Goal: Use online tool/utility: Utilize a website feature to perform a specific function

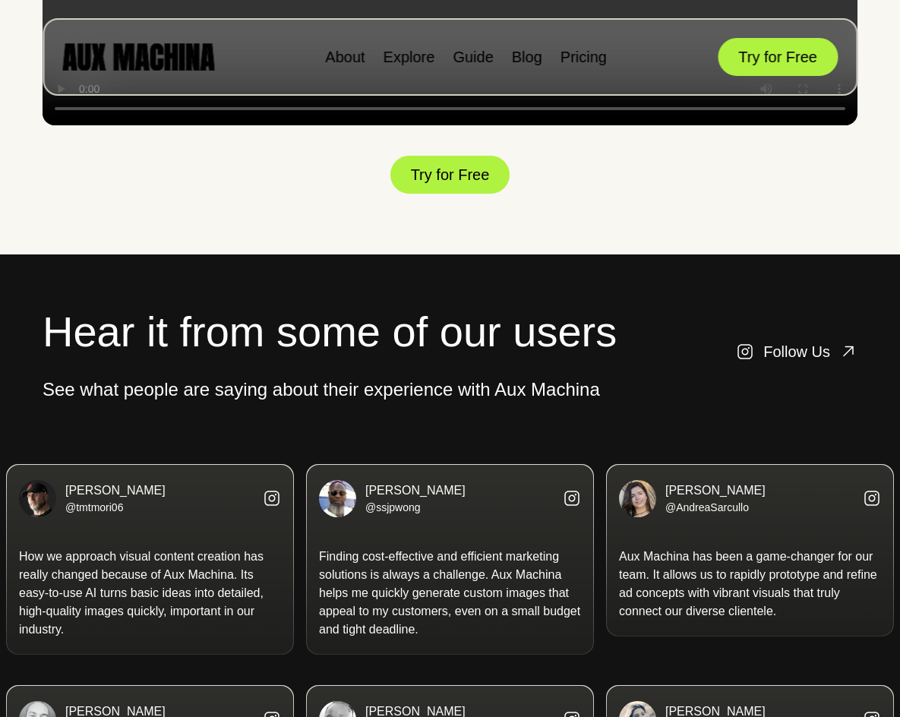
scroll to position [2600, 0]
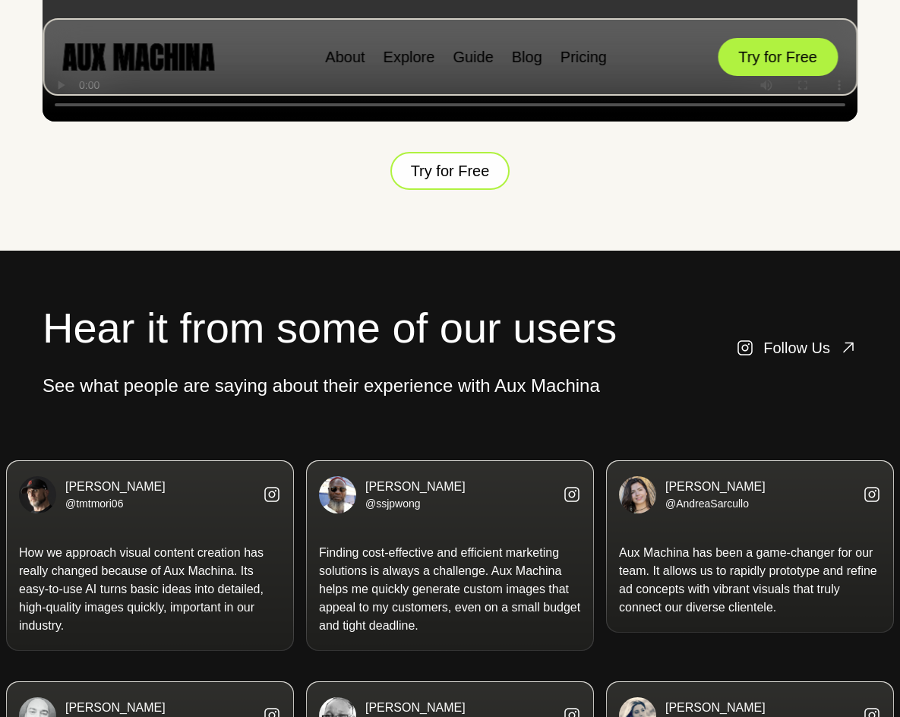
click at [451, 192] on button "Try for Free" at bounding box center [450, 171] width 120 height 43
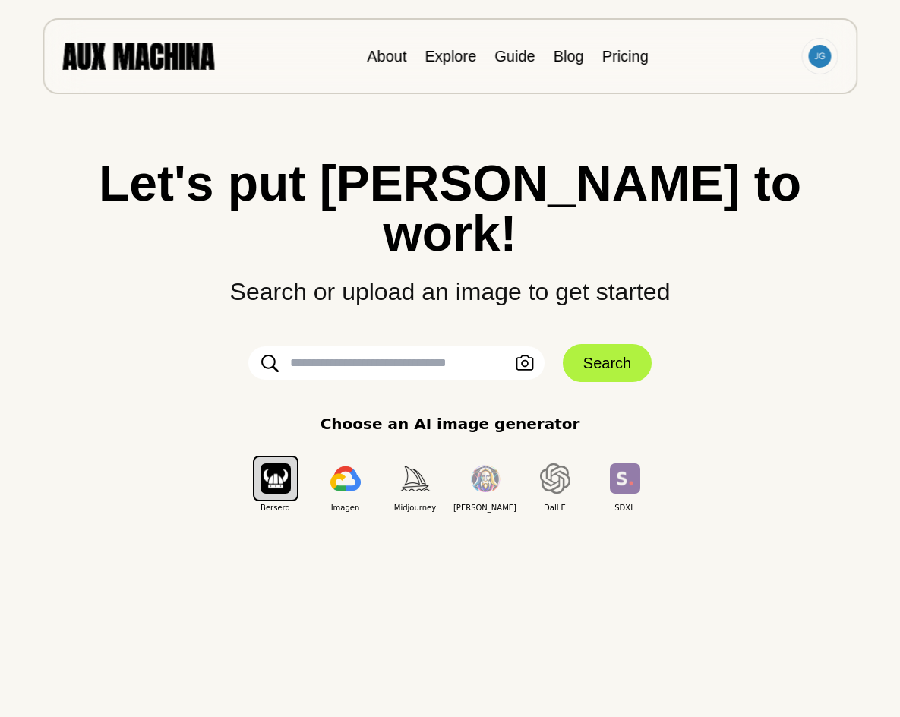
click at [330, 346] on input "text" at bounding box center [396, 362] width 296 height 33
type input "**********"
click at [594, 344] on button "Search" at bounding box center [607, 363] width 89 height 38
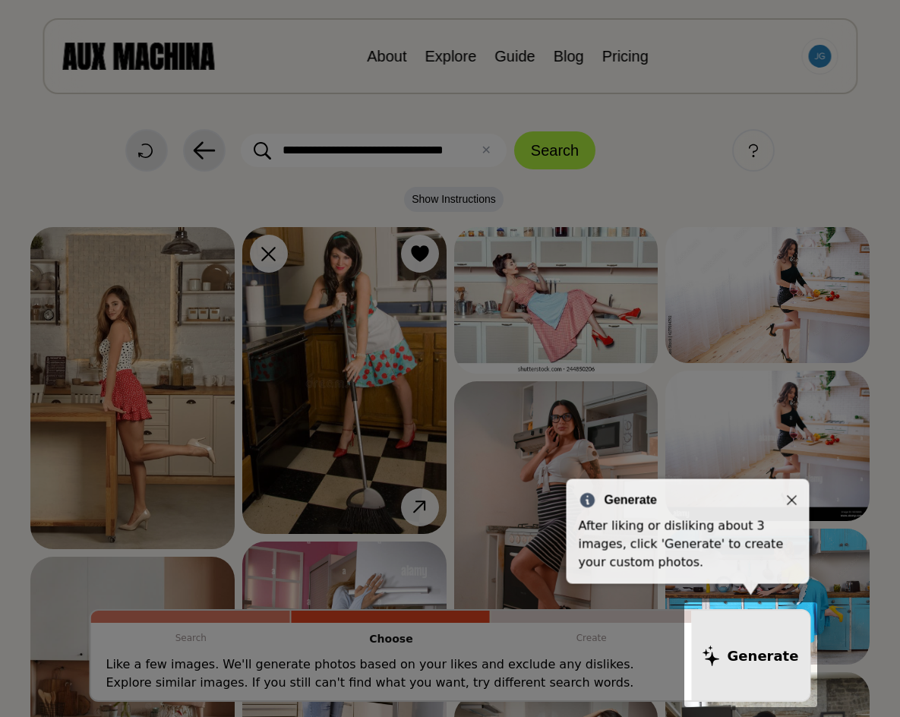
click at [790, 500] on icon "Close" at bounding box center [792, 500] width 11 height 11
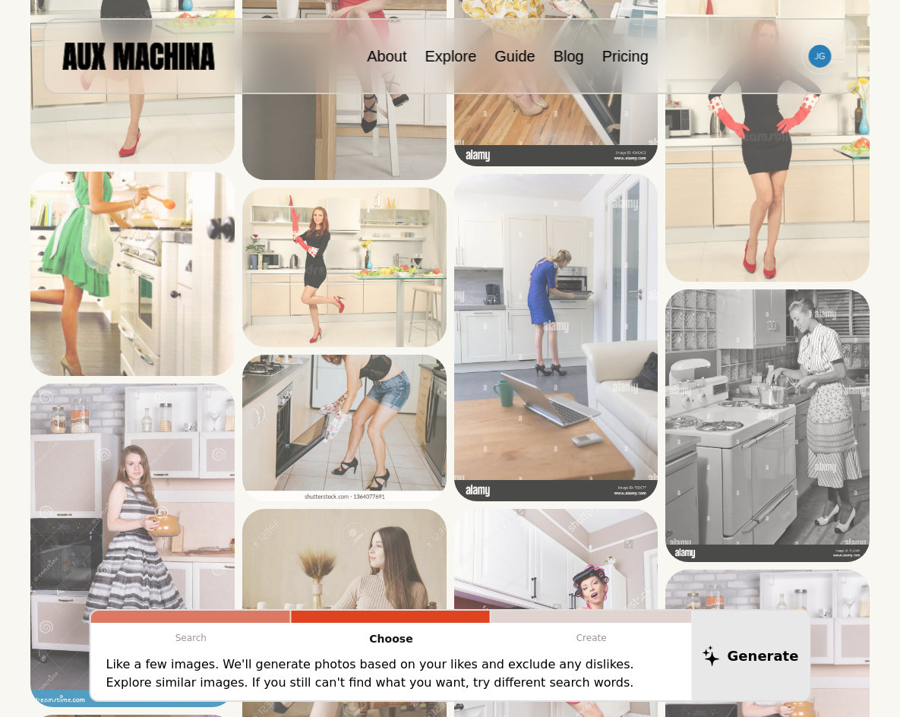
scroll to position [916, 0]
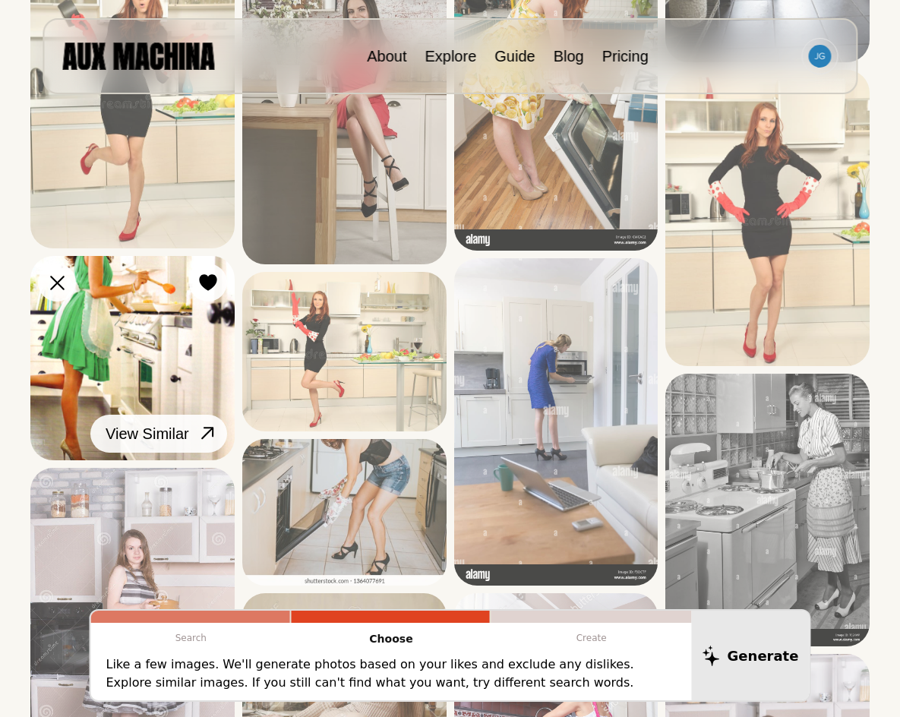
click at [206, 434] on icon at bounding box center [208, 433] width 22 height 22
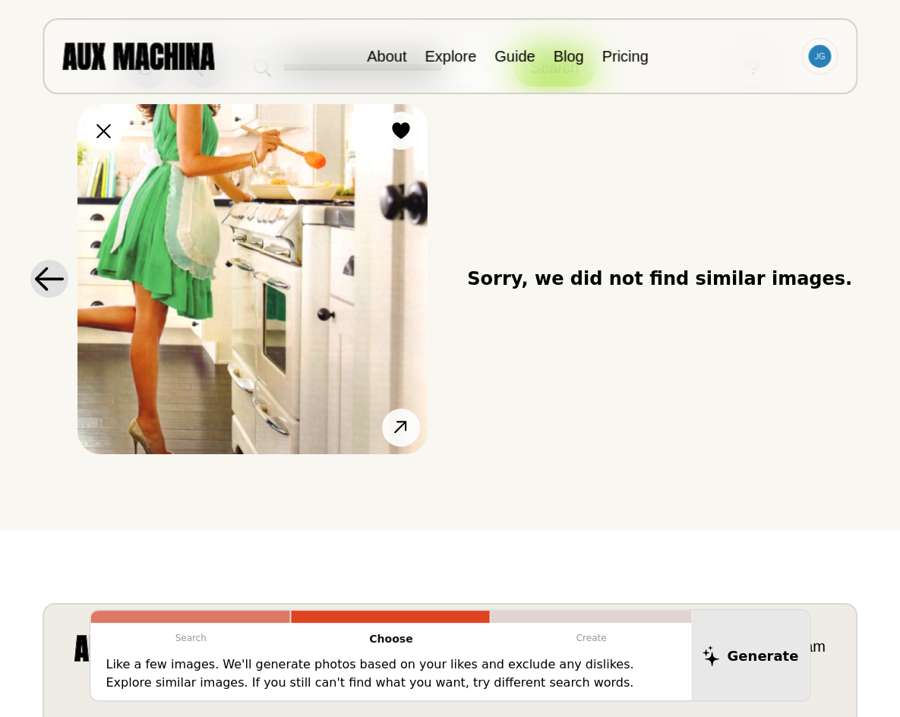
scroll to position [0, 0]
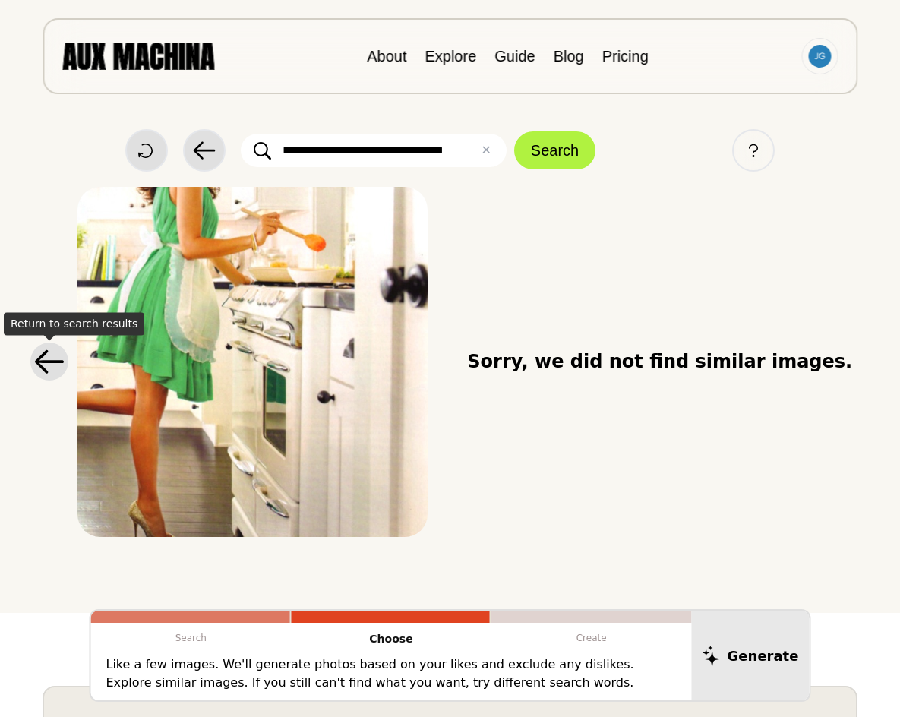
click at [57, 365] on icon at bounding box center [49, 361] width 30 height 25
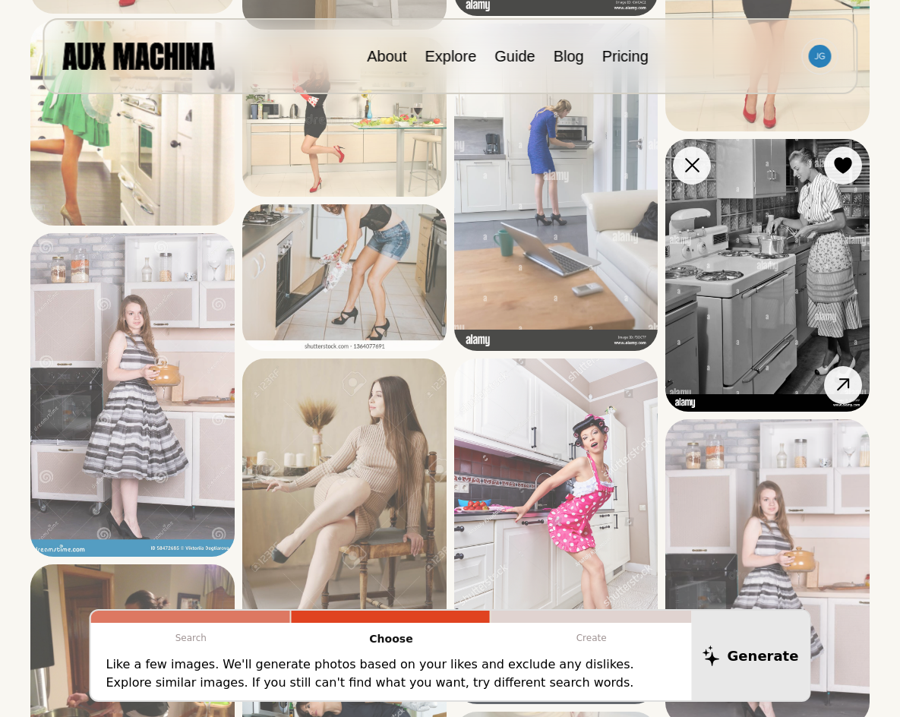
scroll to position [1183, 0]
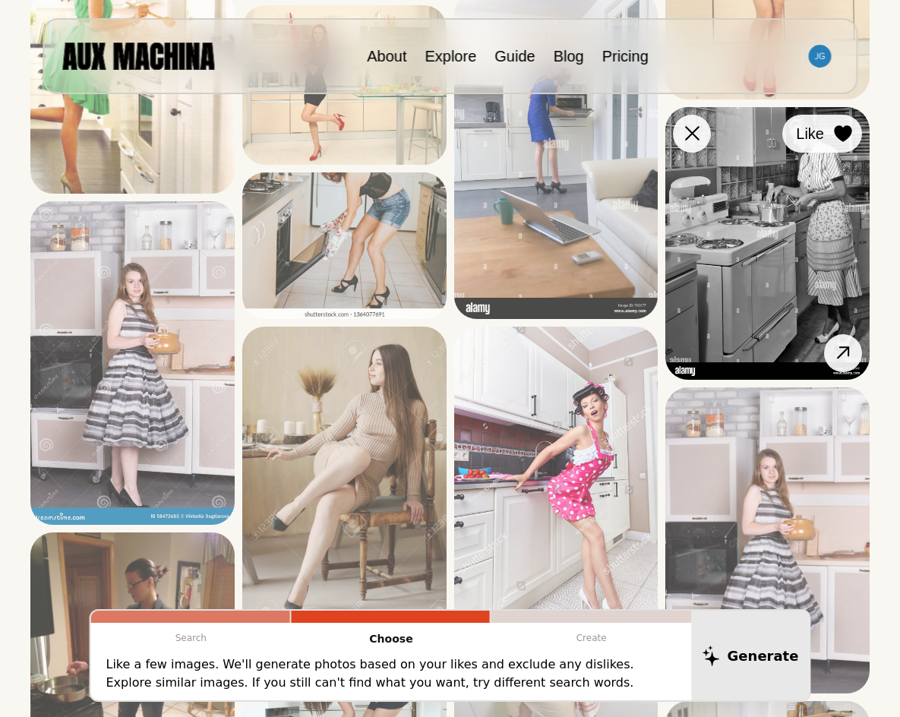
click at [845, 132] on icon at bounding box center [842, 133] width 17 height 17
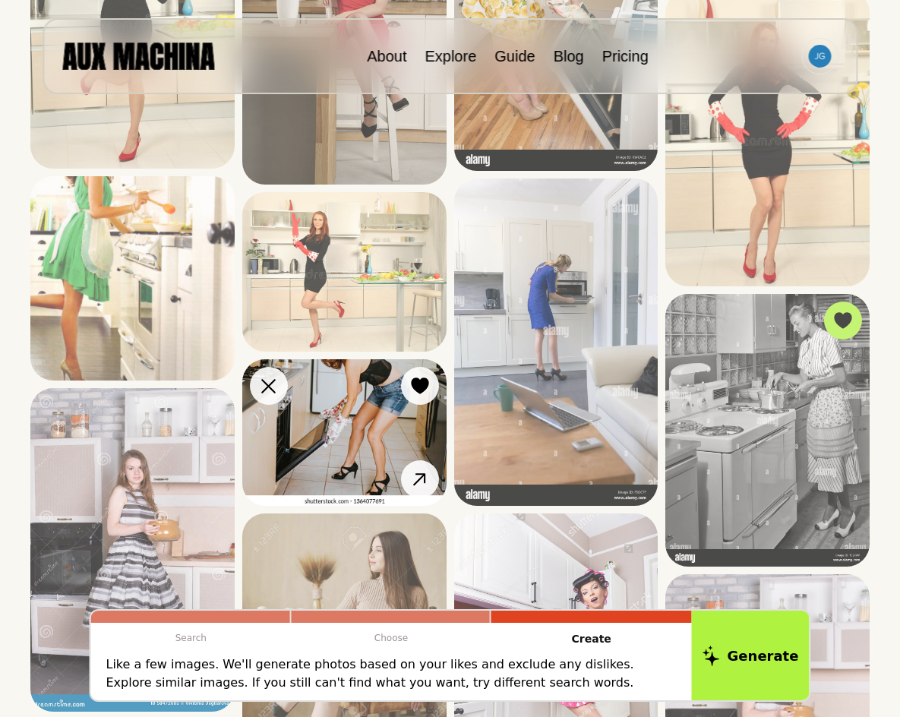
scroll to position [977, 0]
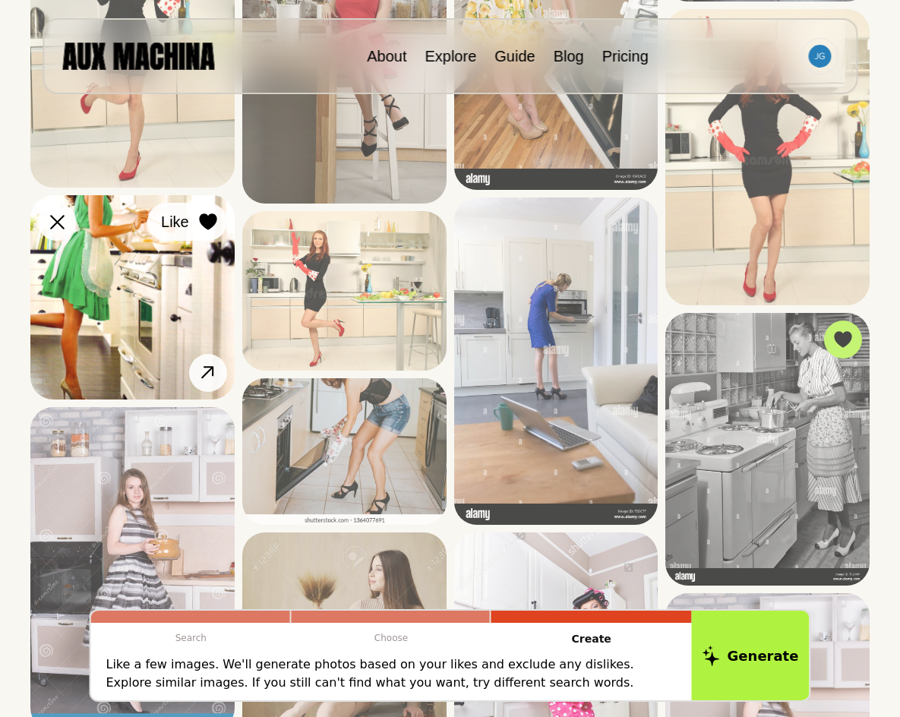
click at [210, 222] on icon at bounding box center [207, 221] width 17 height 17
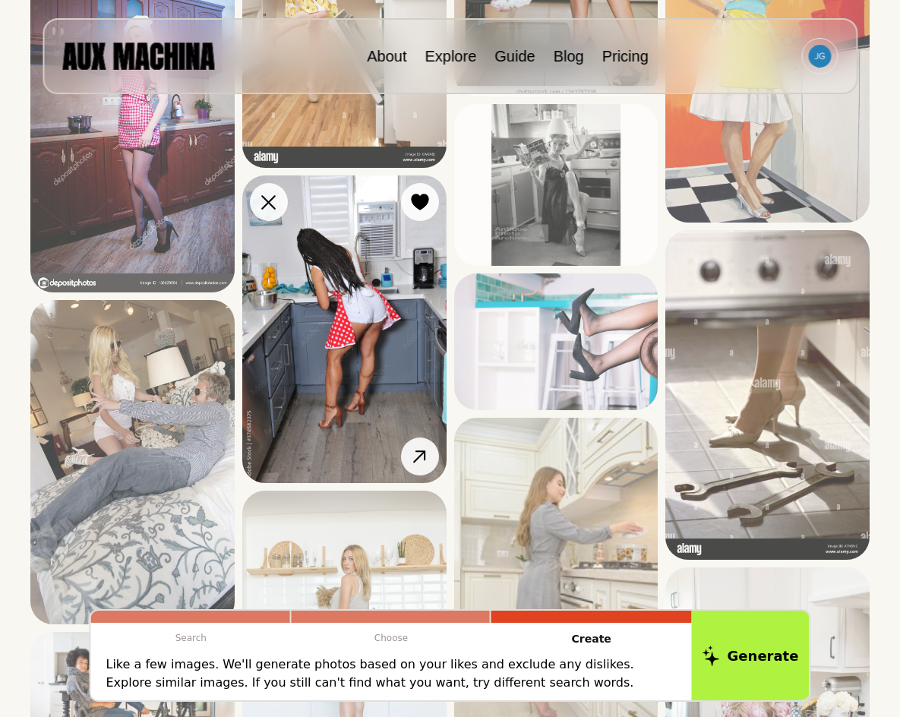
scroll to position [2391, 0]
click at [416, 206] on icon at bounding box center [419, 202] width 17 height 17
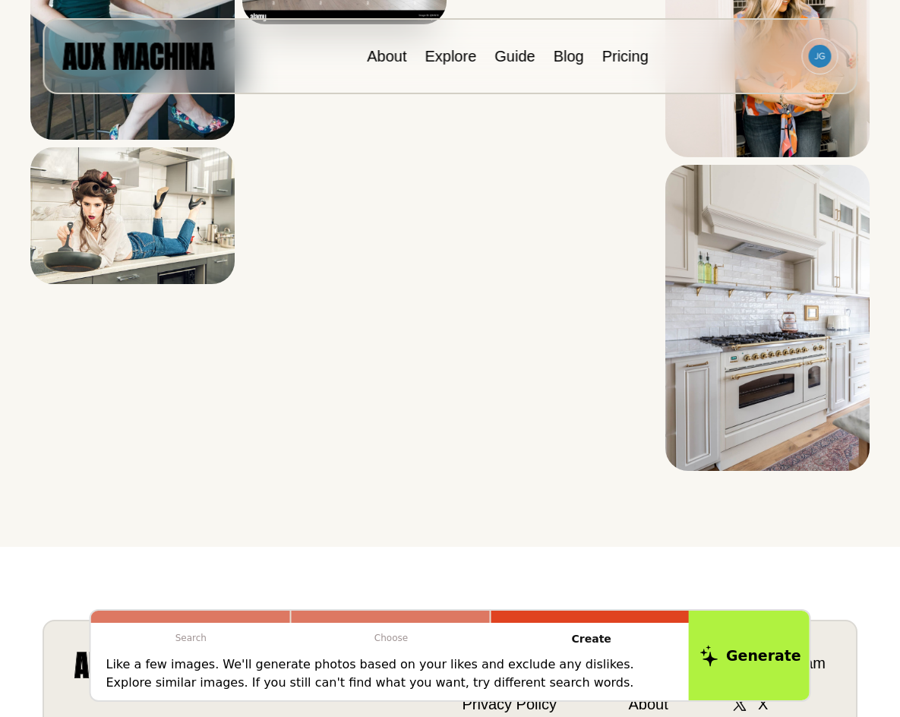
scroll to position [3757, 0]
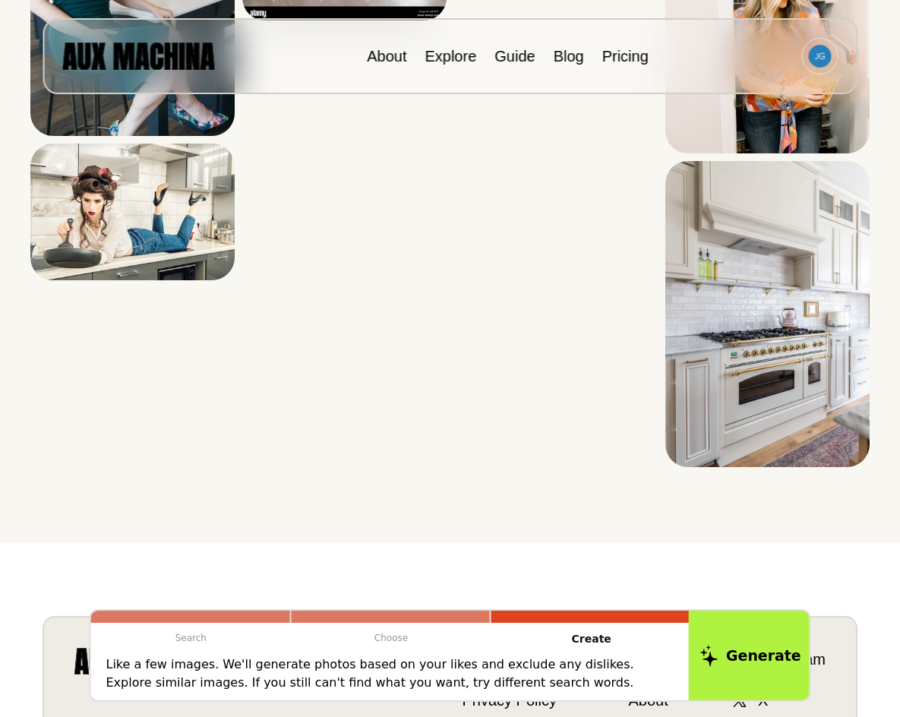
click at [736, 651] on button "Generate" at bounding box center [751, 655] width 124 height 94
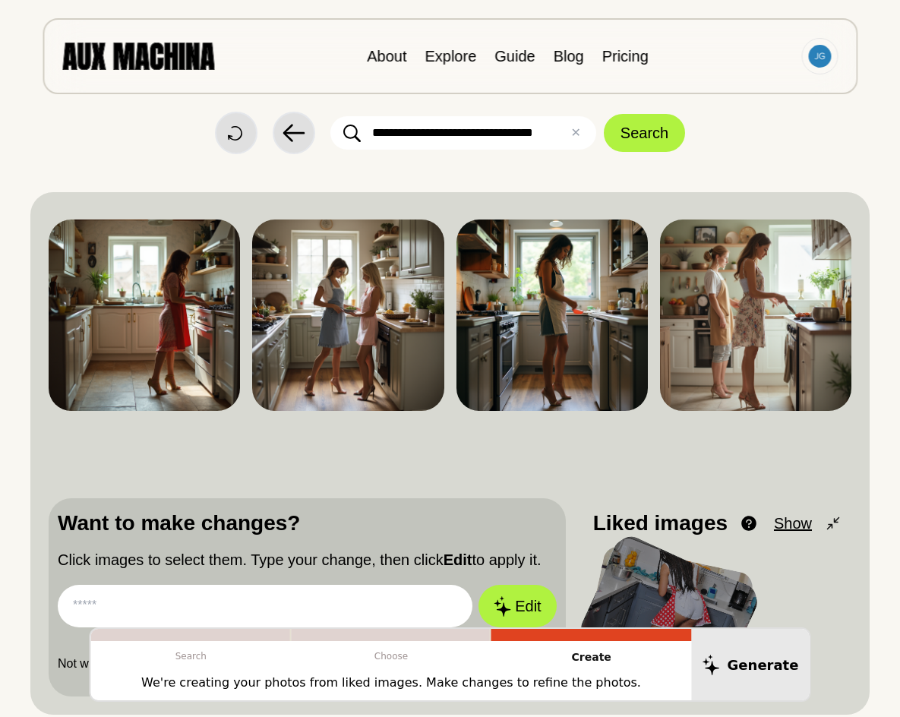
scroll to position [0, 0]
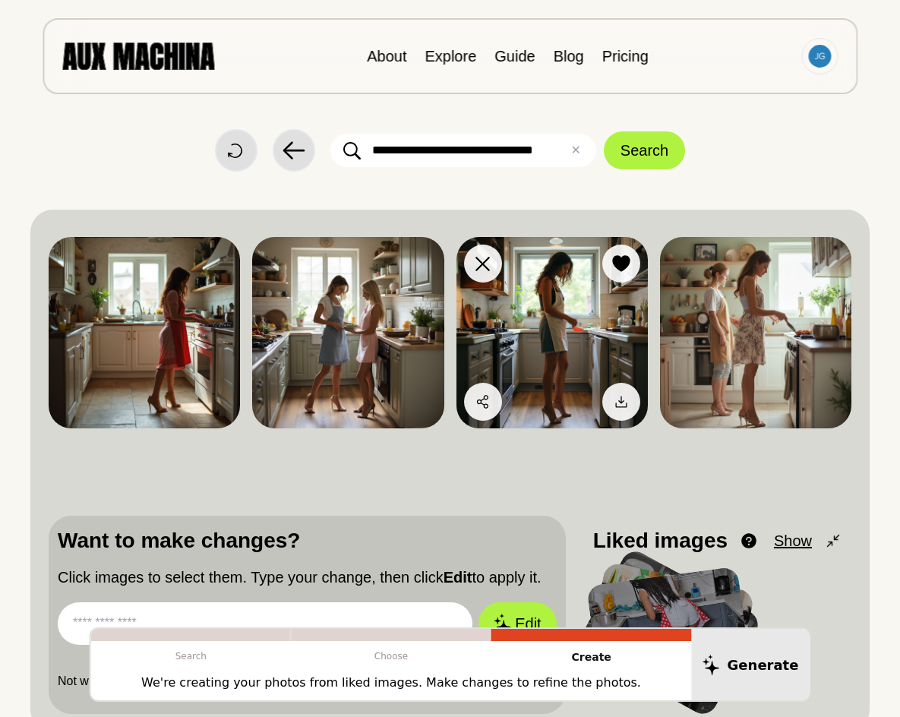
click at [543, 315] on img at bounding box center [551, 332] width 191 height 191
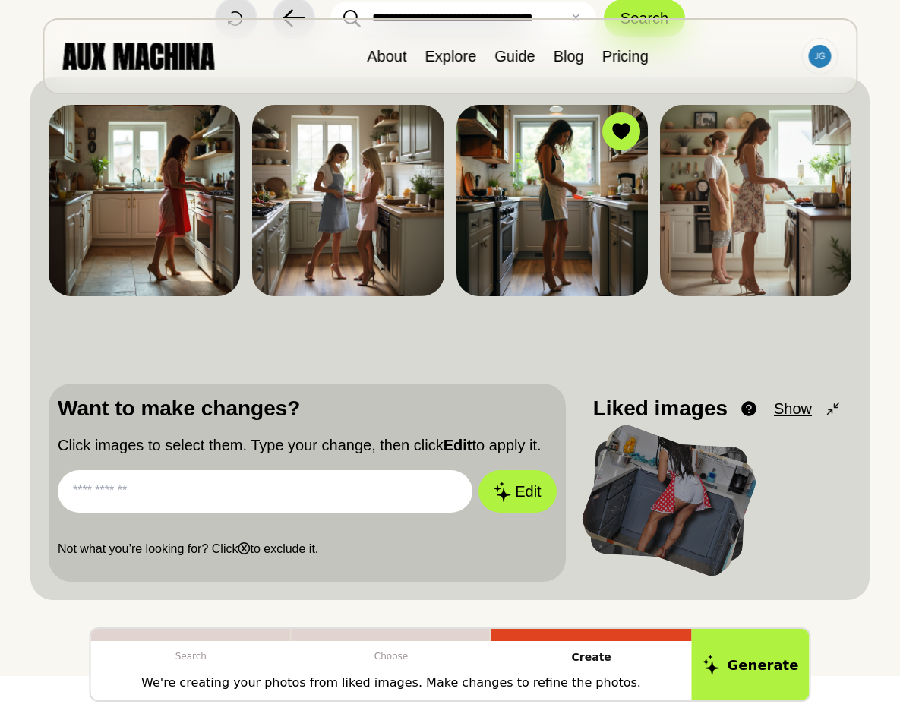
scroll to position [140, 0]
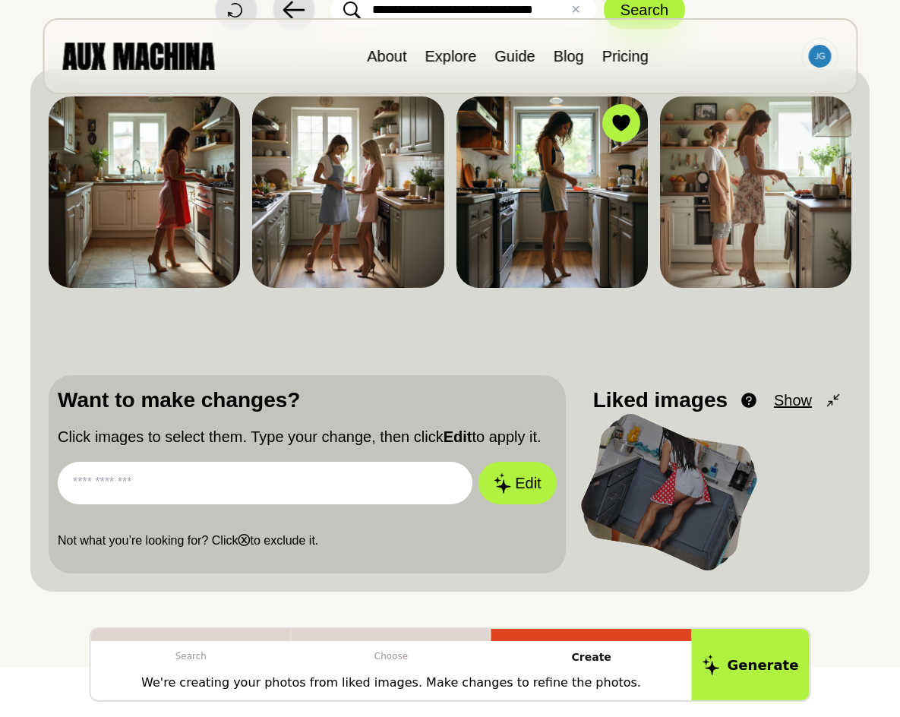
click at [132, 487] on input "text" at bounding box center [265, 483] width 415 height 43
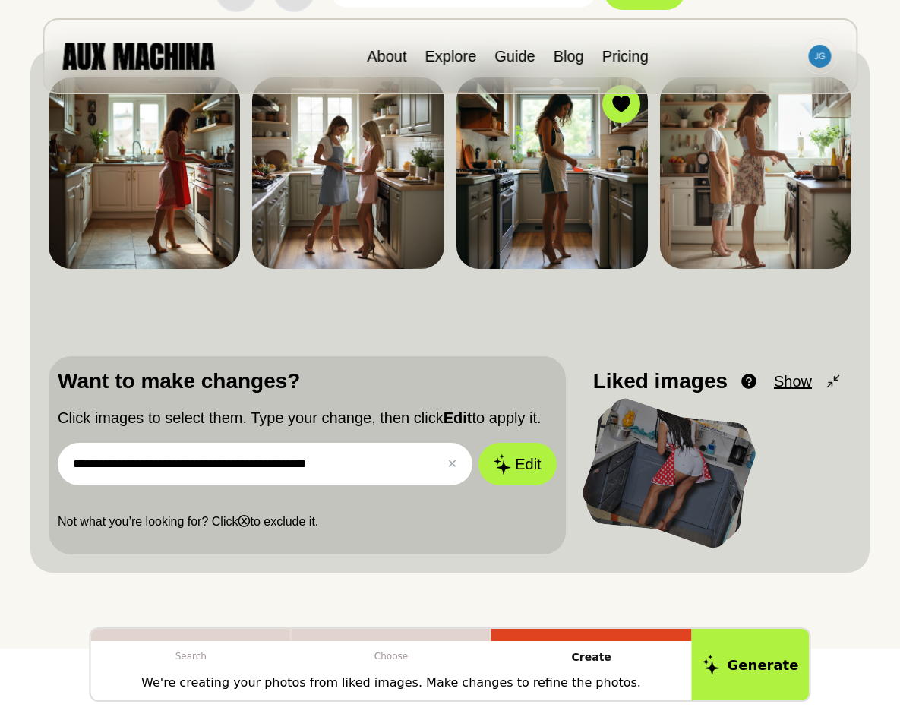
scroll to position [175, 0]
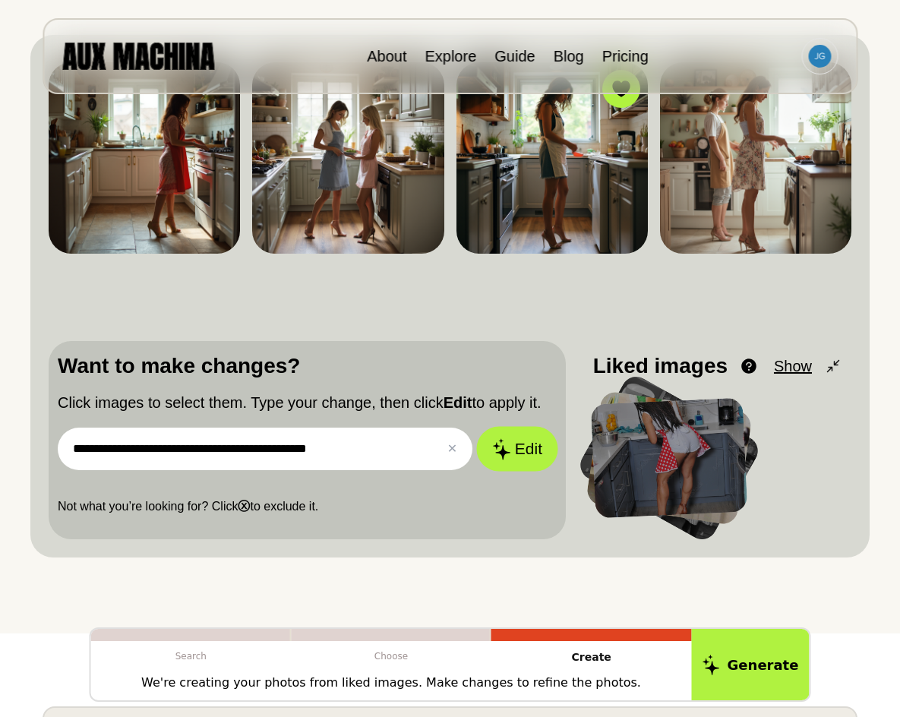
type input "**********"
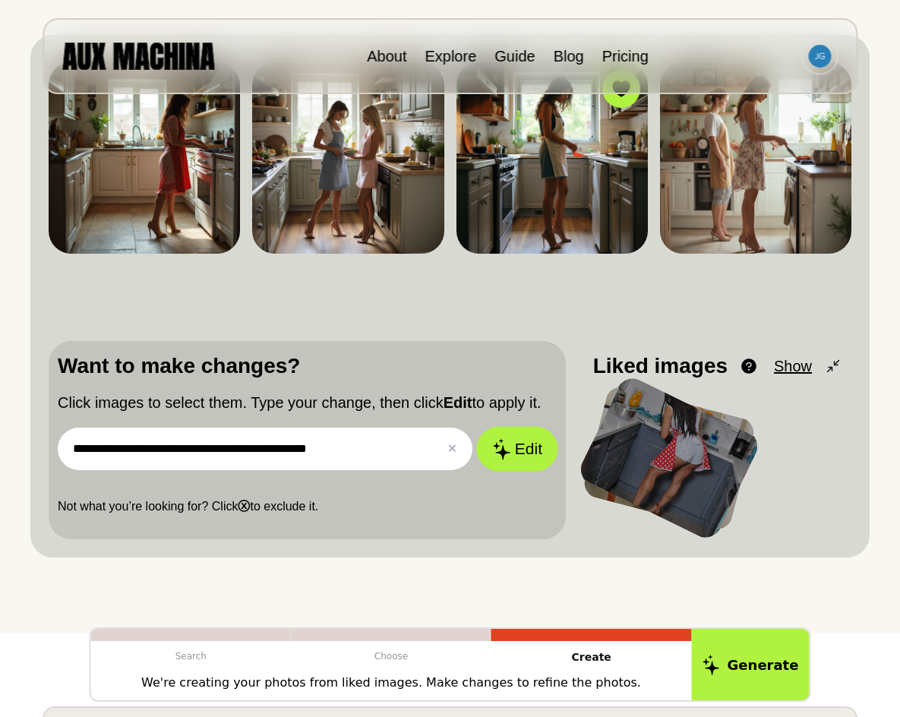
click at [512, 451] on button "Edit" at bounding box center [518, 449] width 82 height 45
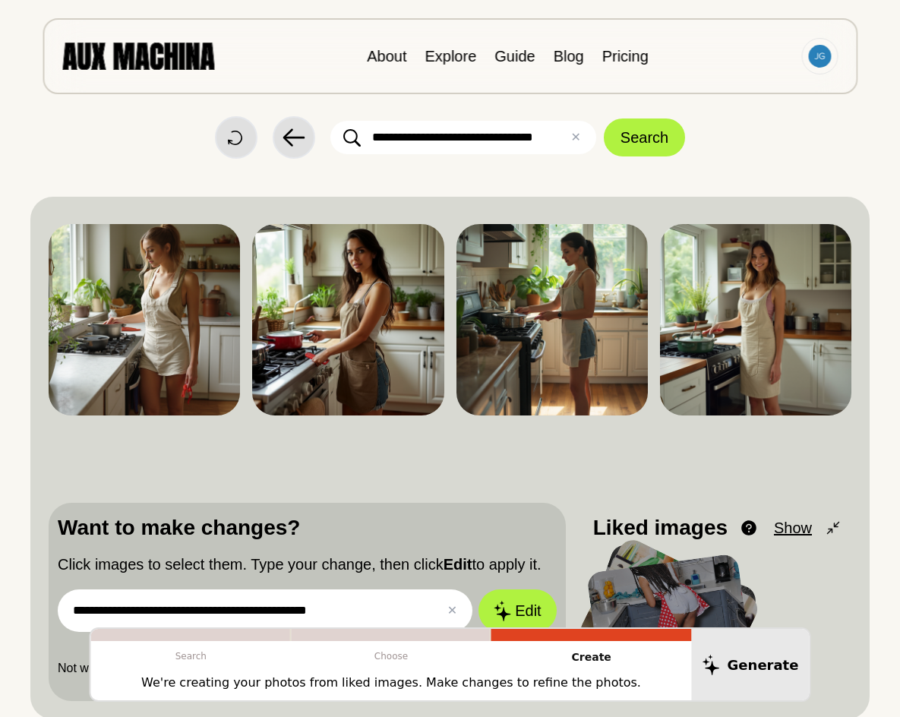
scroll to position [0, 0]
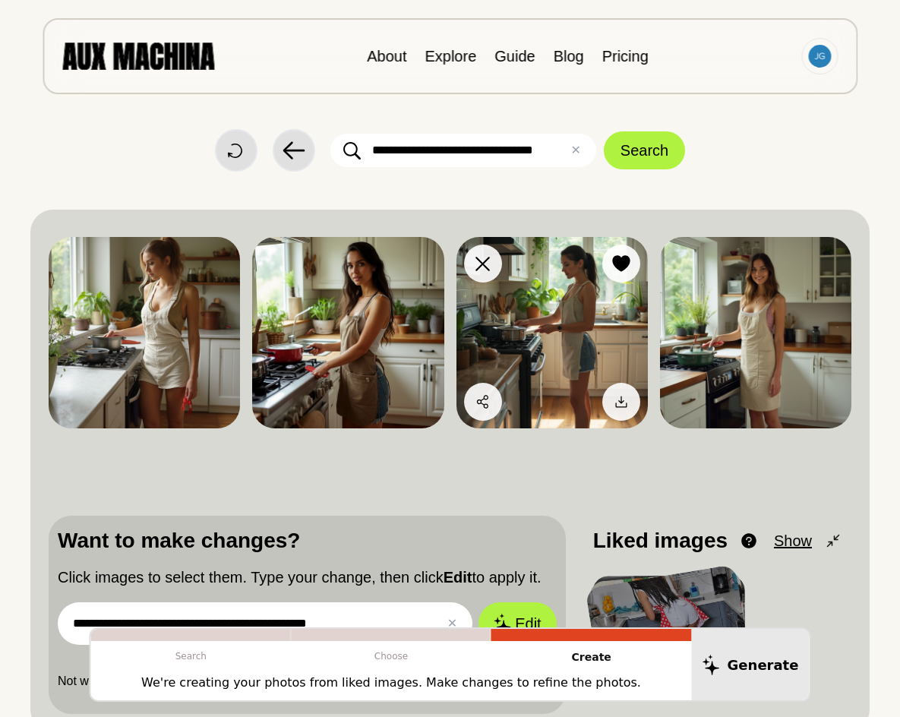
click at [553, 342] on img at bounding box center [551, 332] width 191 height 191
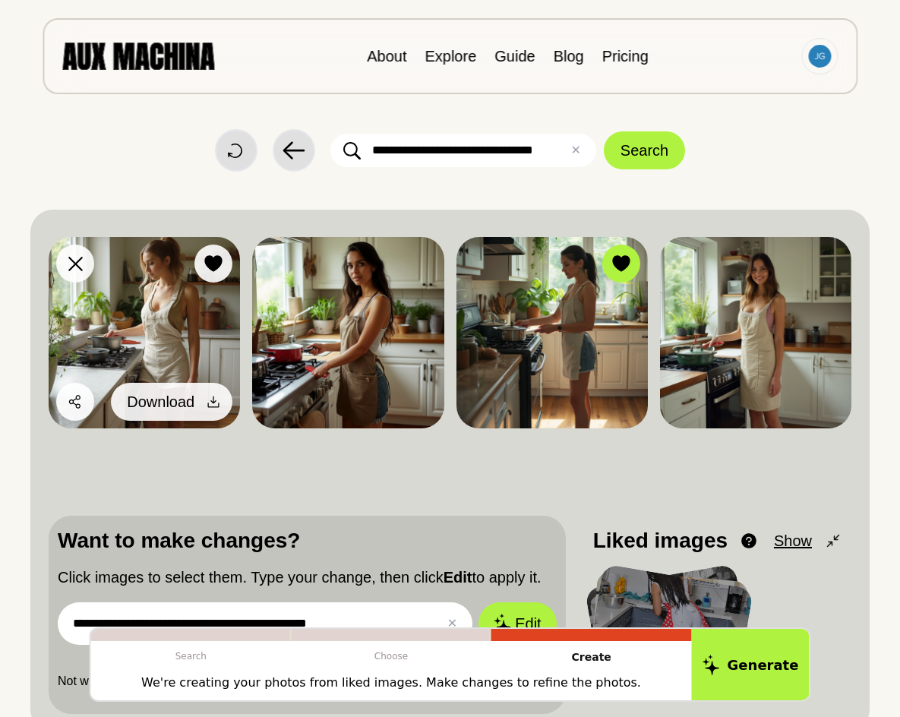
click at [216, 397] on icon at bounding box center [213, 401] width 15 height 15
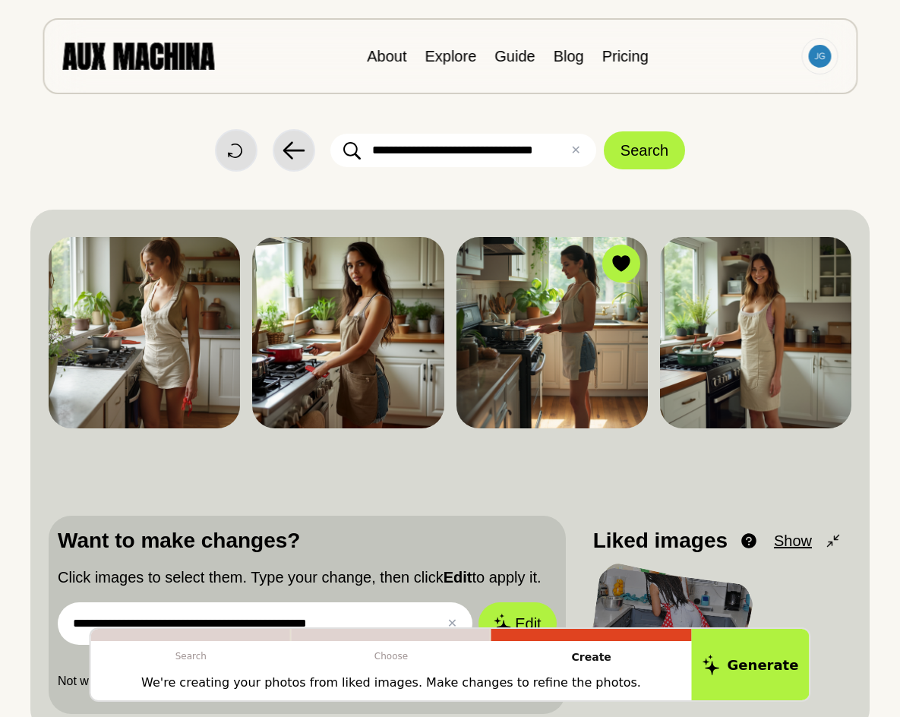
click at [504, 25] on div "About Explore Guide Blog Pricing" at bounding box center [450, 56] width 815 height 76
